Goal: Task Accomplishment & Management: Use online tool/utility

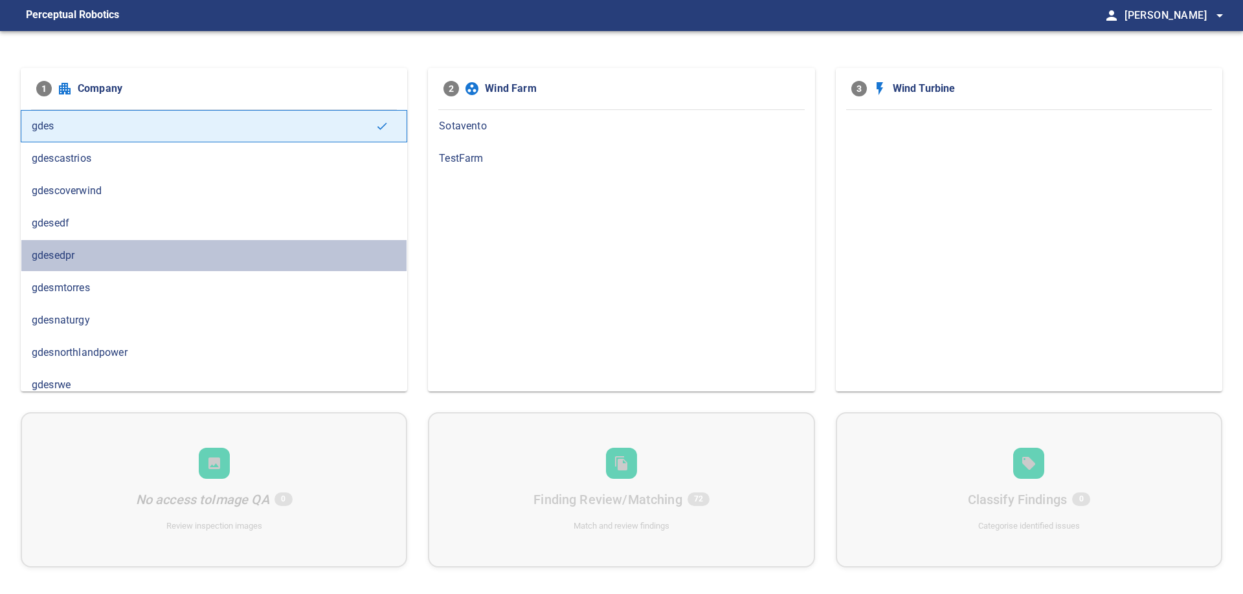
click at [77, 266] on div "gdesedpr" at bounding box center [214, 256] width 387 height 32
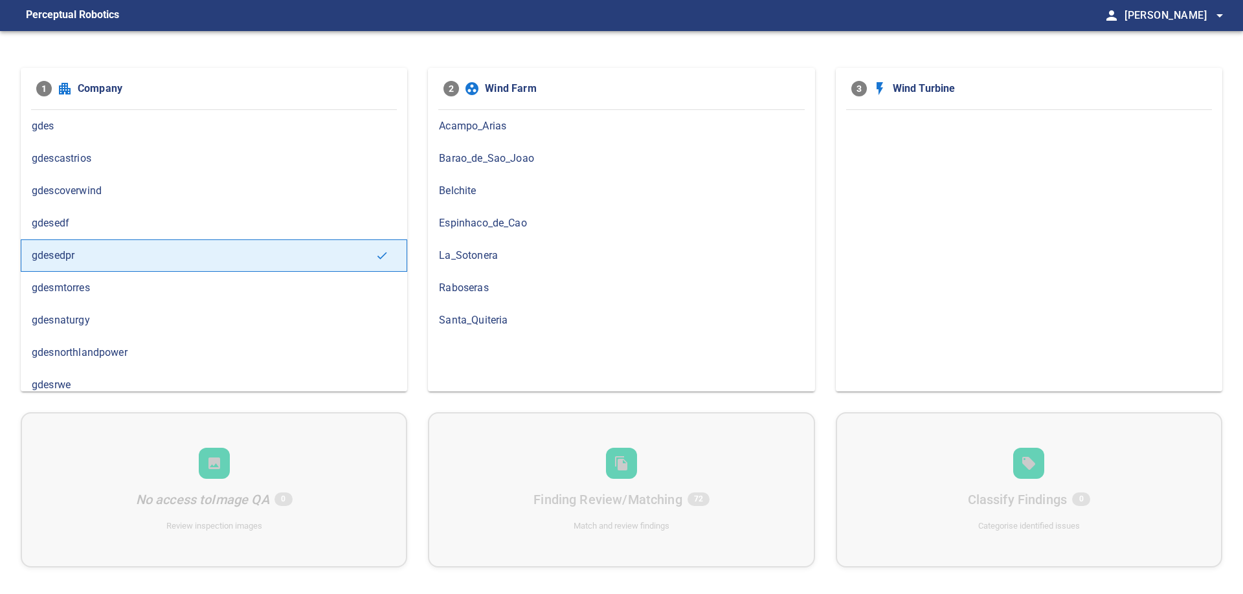
click at [480, 162] on span "Barao_de_Sao_Joao" at bounding box center [621, 159] width 365 height 16
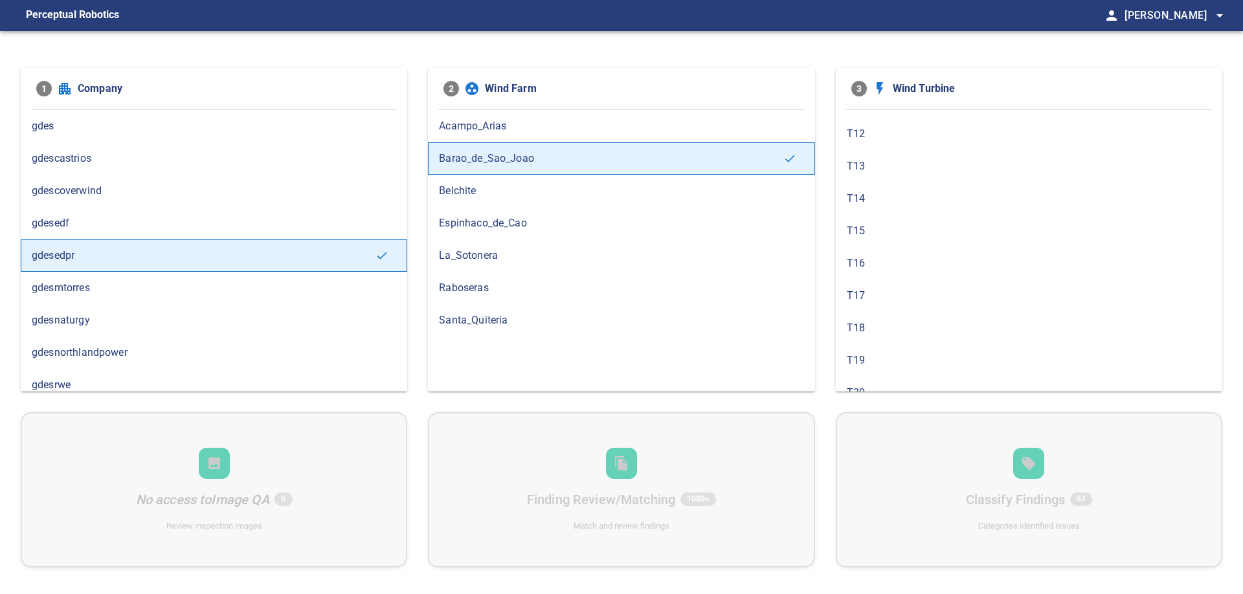
scroll to position [369, 0]
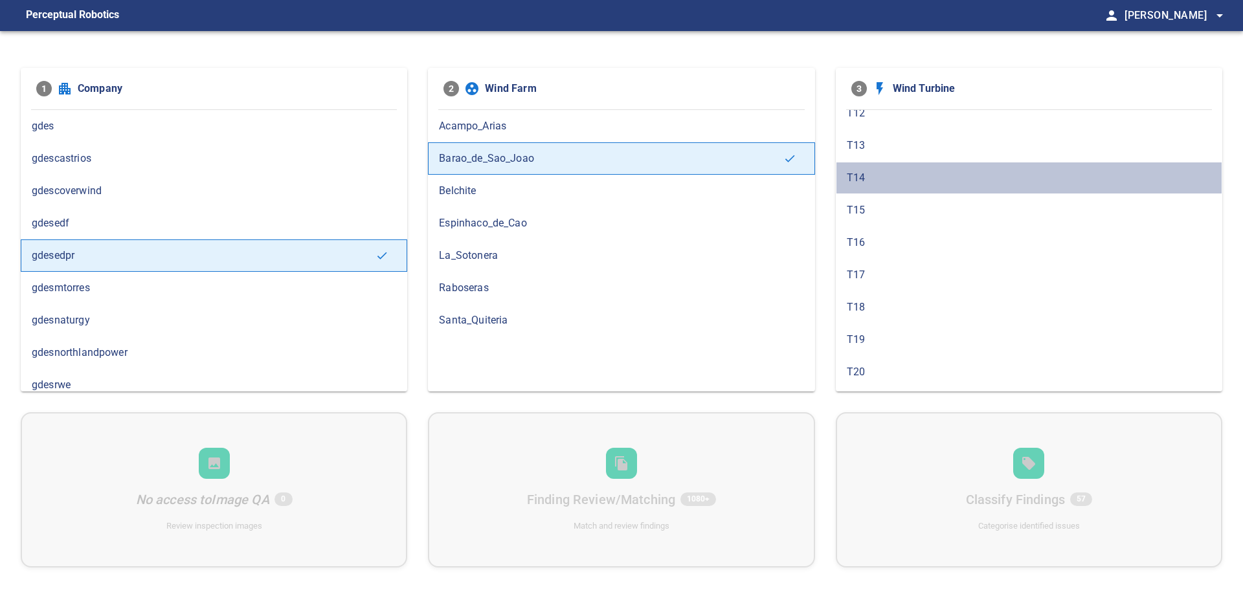
click at [871, 182] on span "T14" at bounding box center [1029, 178] width 365 height 16
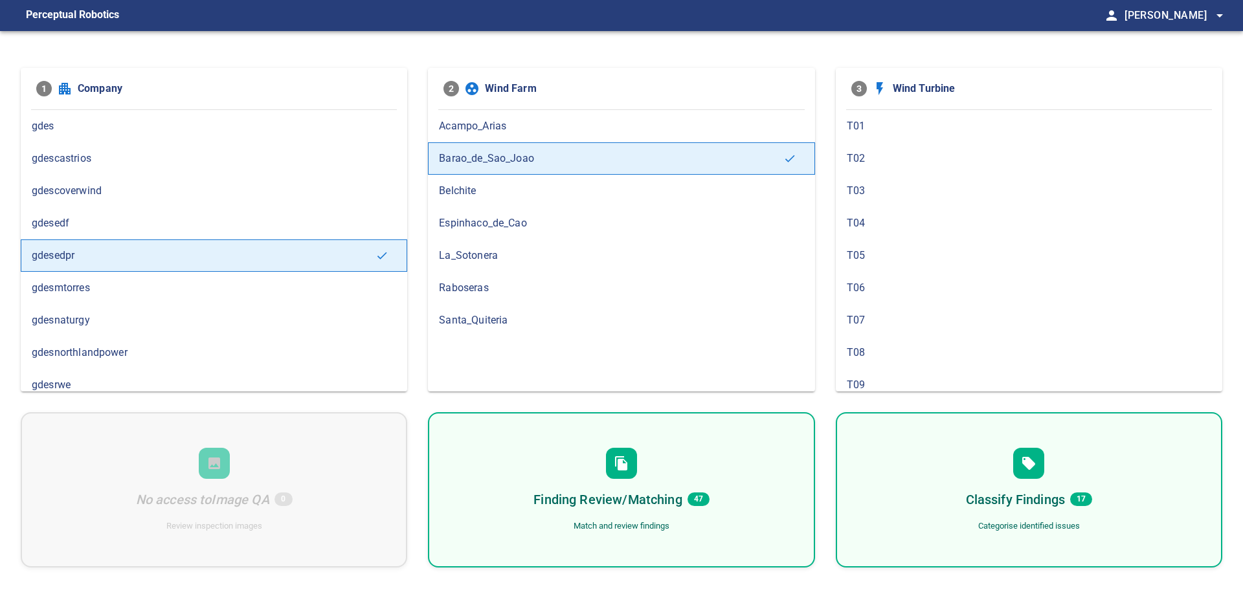
click at [721, 522] on div "Finding Review/Matching 47 Match and review findings" at bounding box center [621, 489] width 387 height 155
